Goal: Task Accomplishment & Management: Use online tool/utility

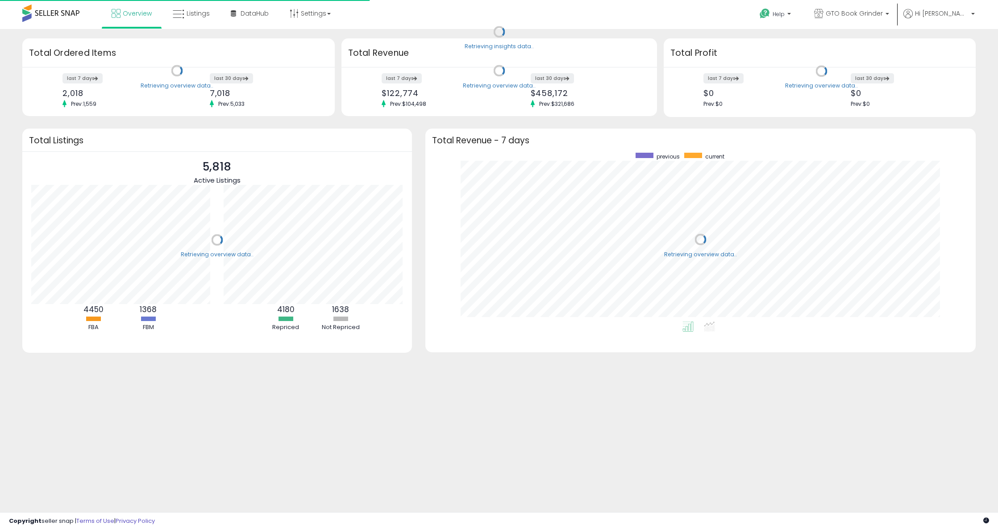
scroll to position [169, 532]
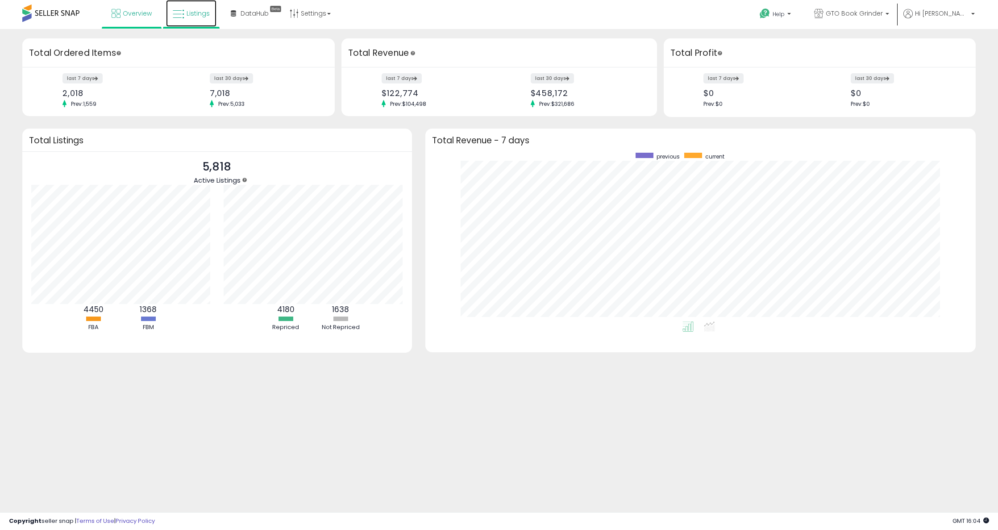
click at [202, 22] on link "Listings" at bounding box center [191, 13] width 50 height 27
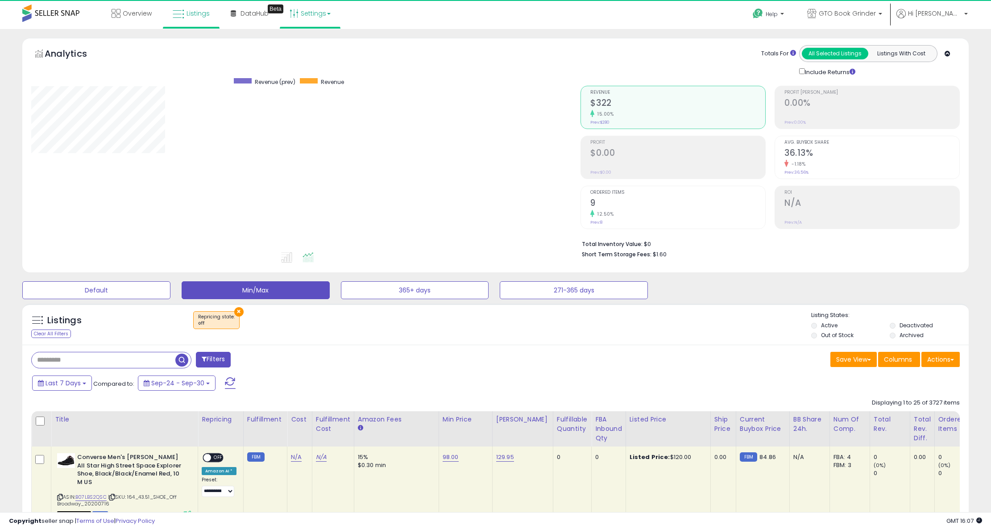
scroll to position [183, 550]
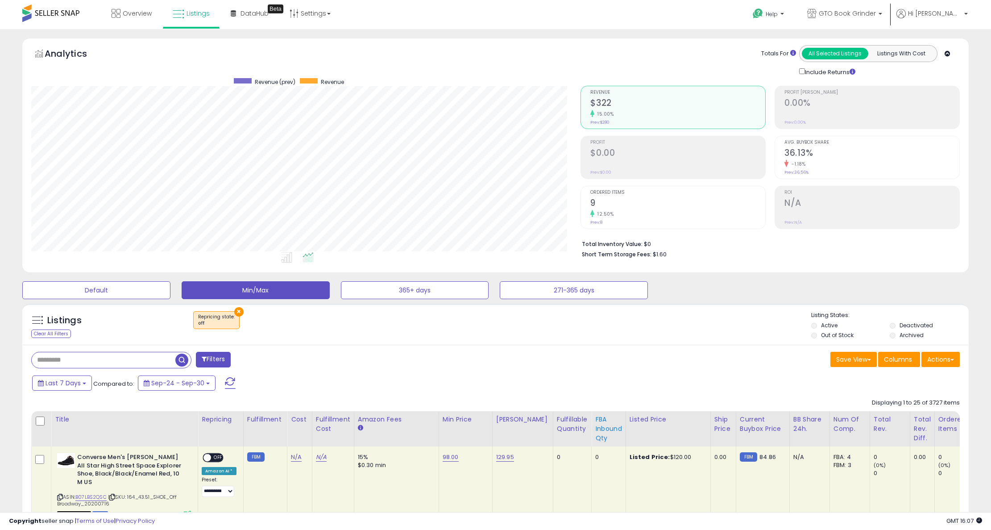
click at [595, 420] on div "FBA inbound Qty" at bounding box center [608, 429] width 27 height 28
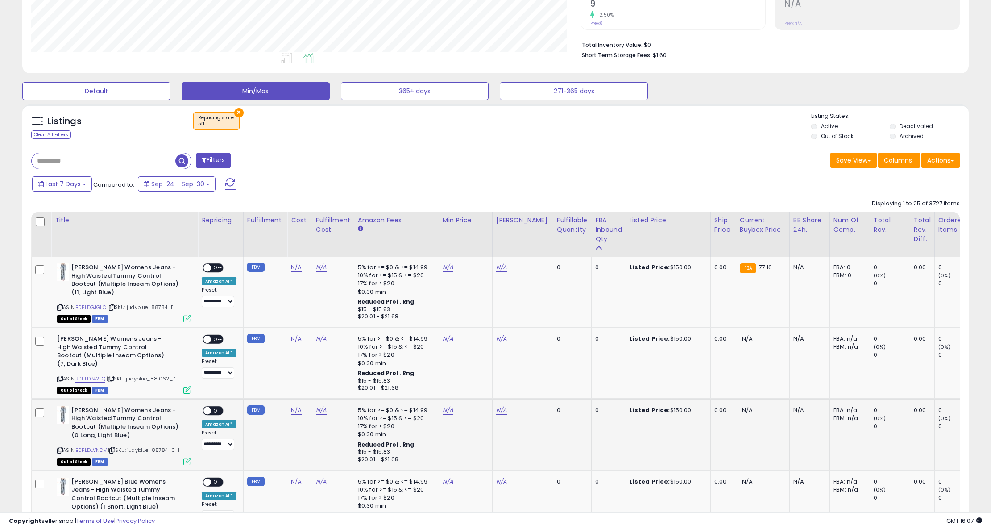
scroll to position [312, 0]
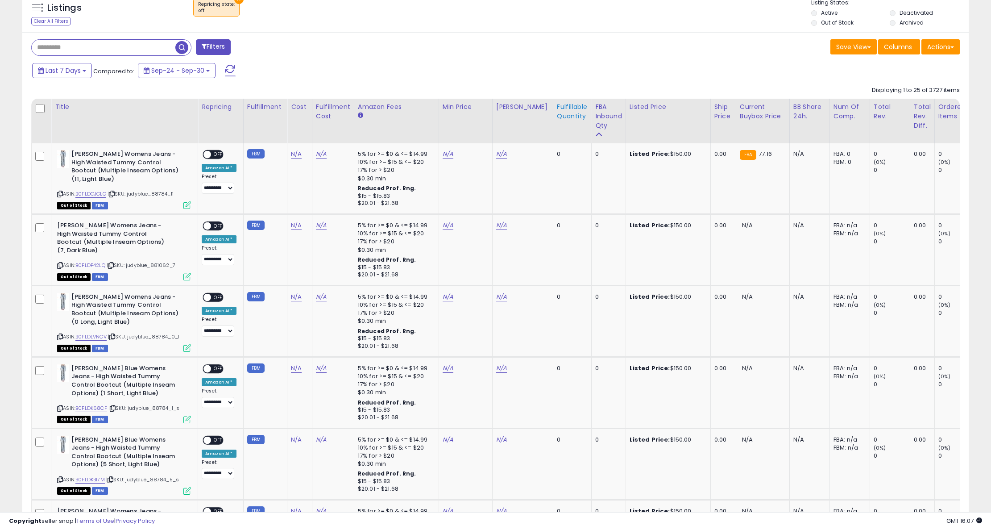
click at [567, 119] on div "Fulfillable Quantity" at bounding box center [572, 111] width 31 height 19
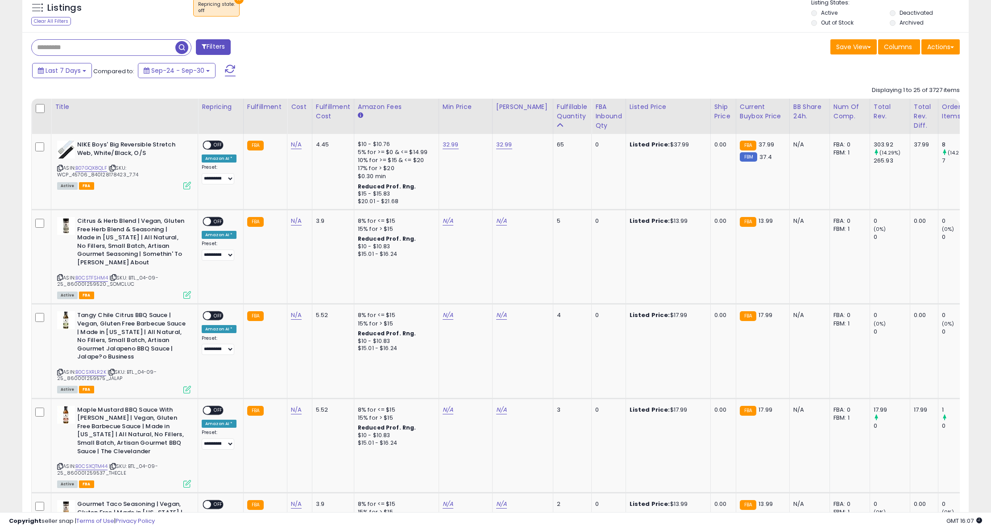
click at [110, 46] on input "text" at bounding box center [104, 48] width 144 height 16
type input "*******"
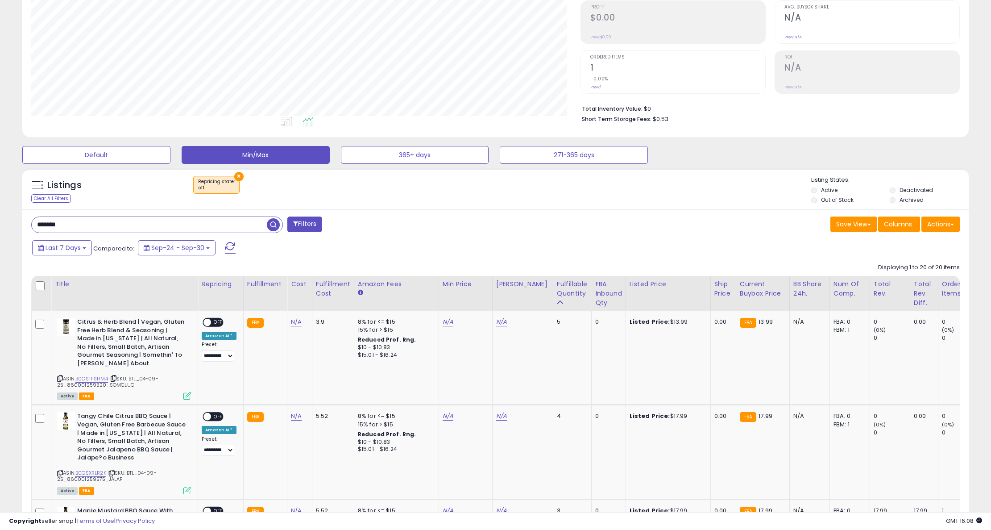
scroll to position [0, 0]
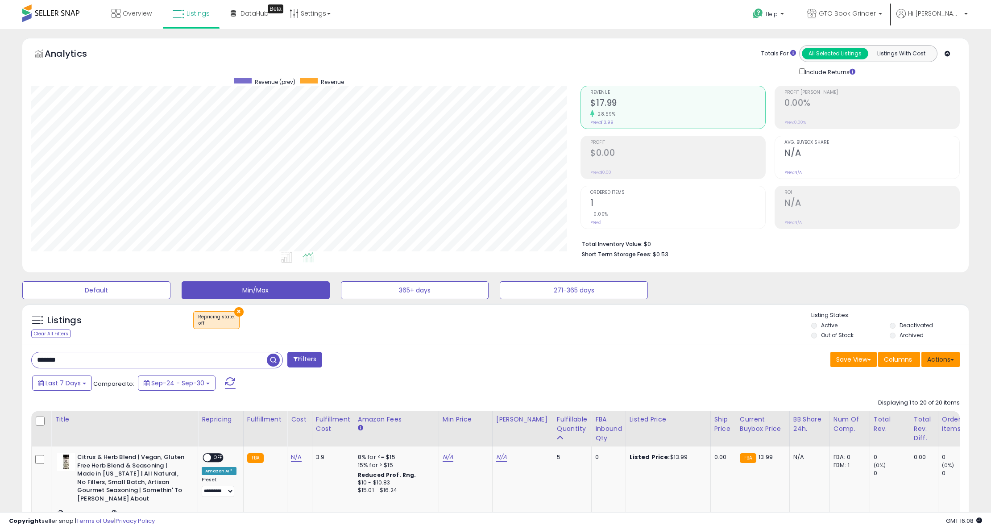
click at [947, 360] on button "Actions" at bounding box center [940, 359] width 38 height 15
click at [926, 402] on link "Export Visible Columns" at bounding box center [904, 401] width 98 height 14
